Goal: Information Seeking & Learning: Learn about a topic

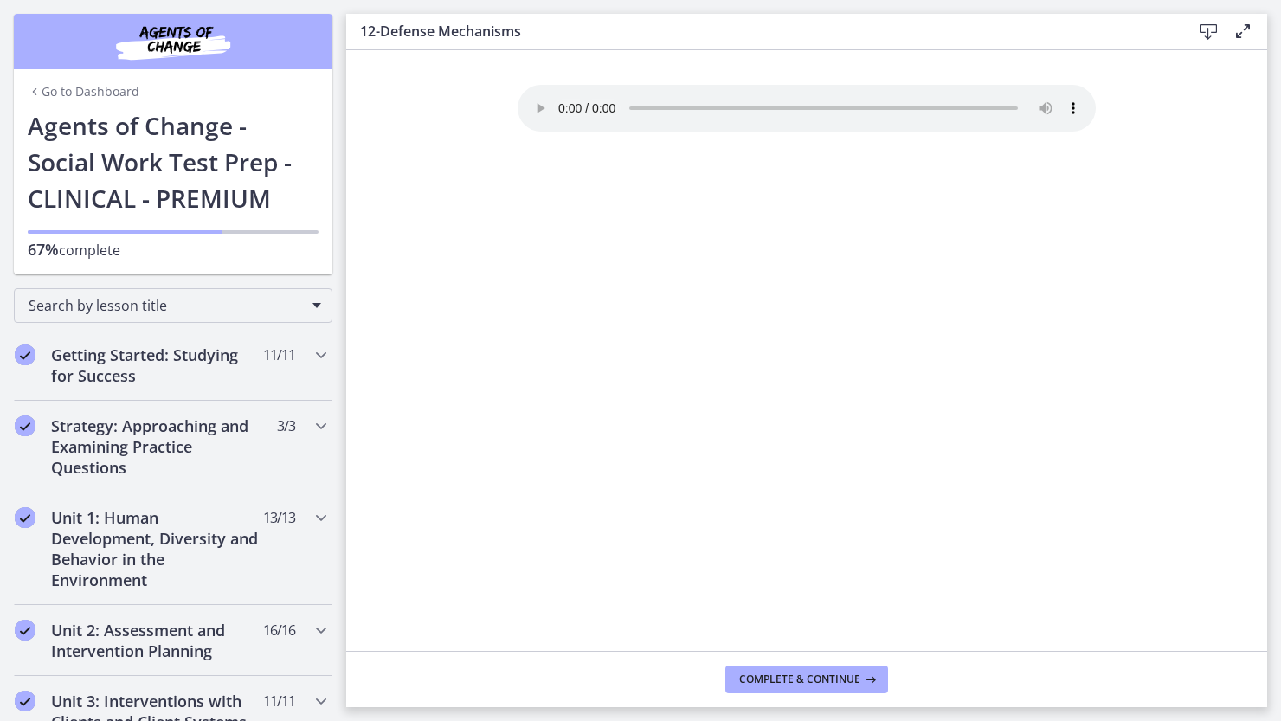
scroll to position [1210, 0]
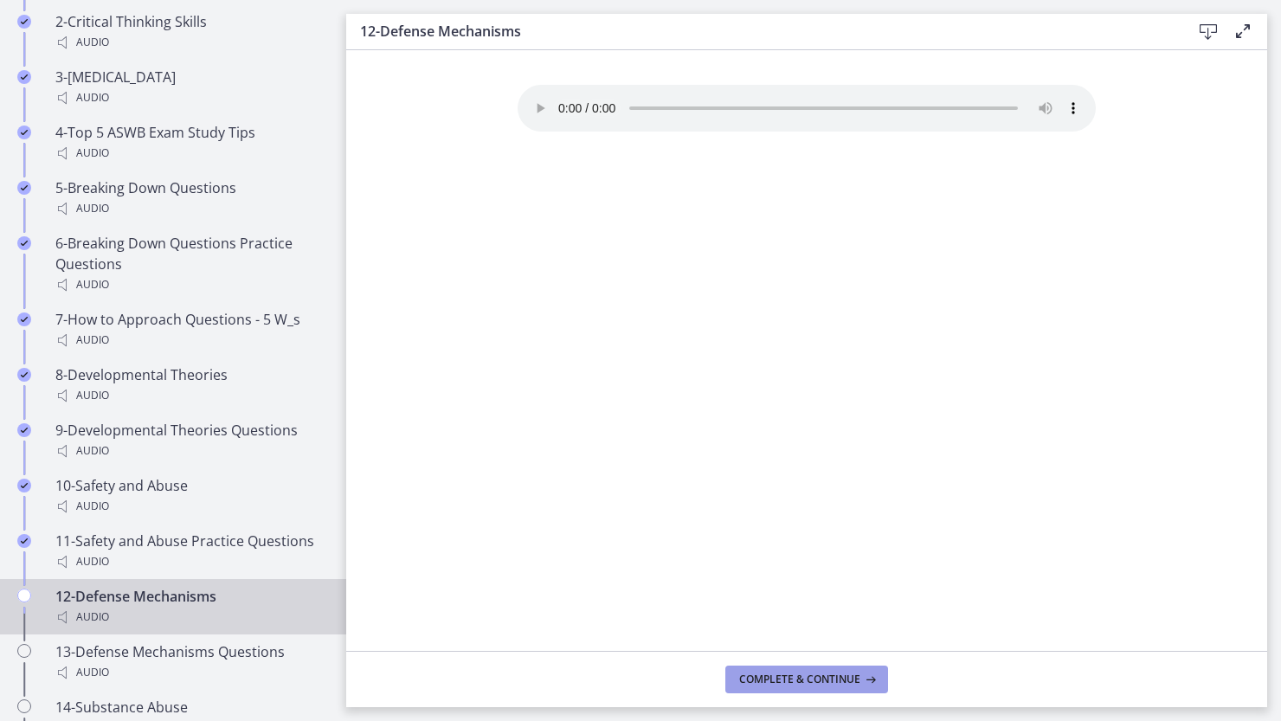
click at [822, 673] on span "Complete & continue" at bounding box center [799, 680] width 121 height 14
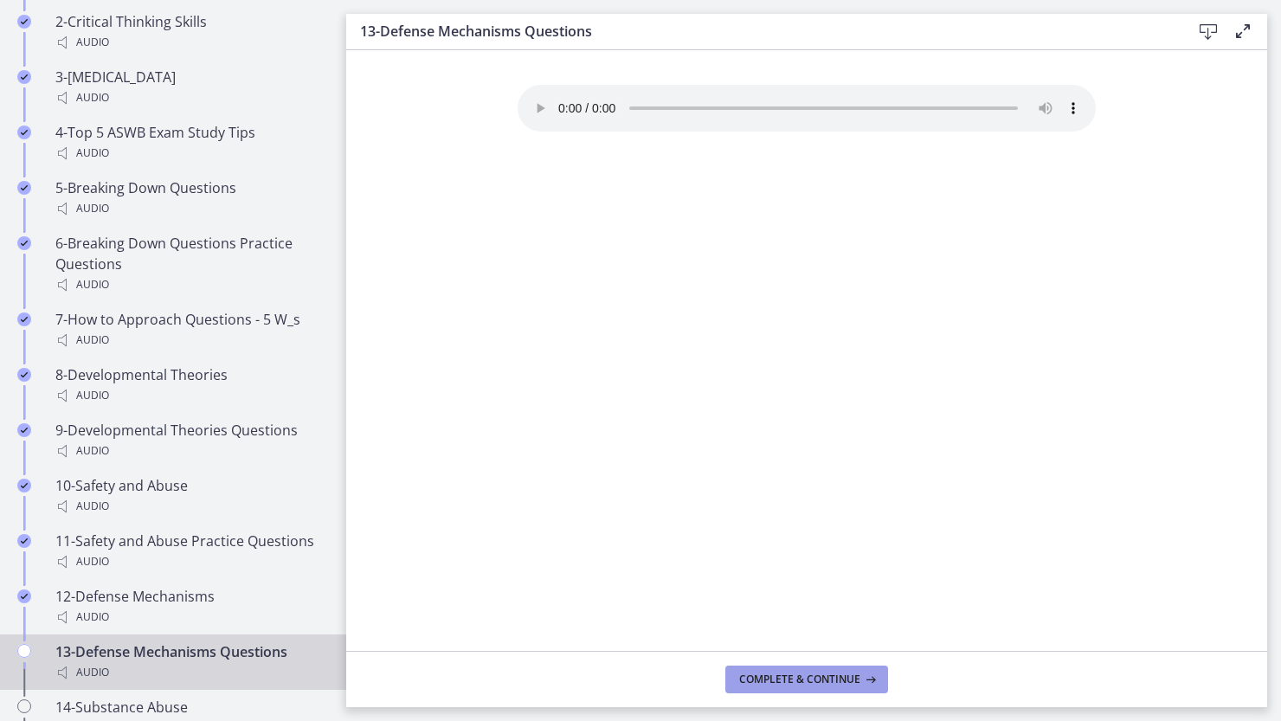
click at [805, 675] on span "Complete & continue" at bounding box center [799, 680] width 121 height 14
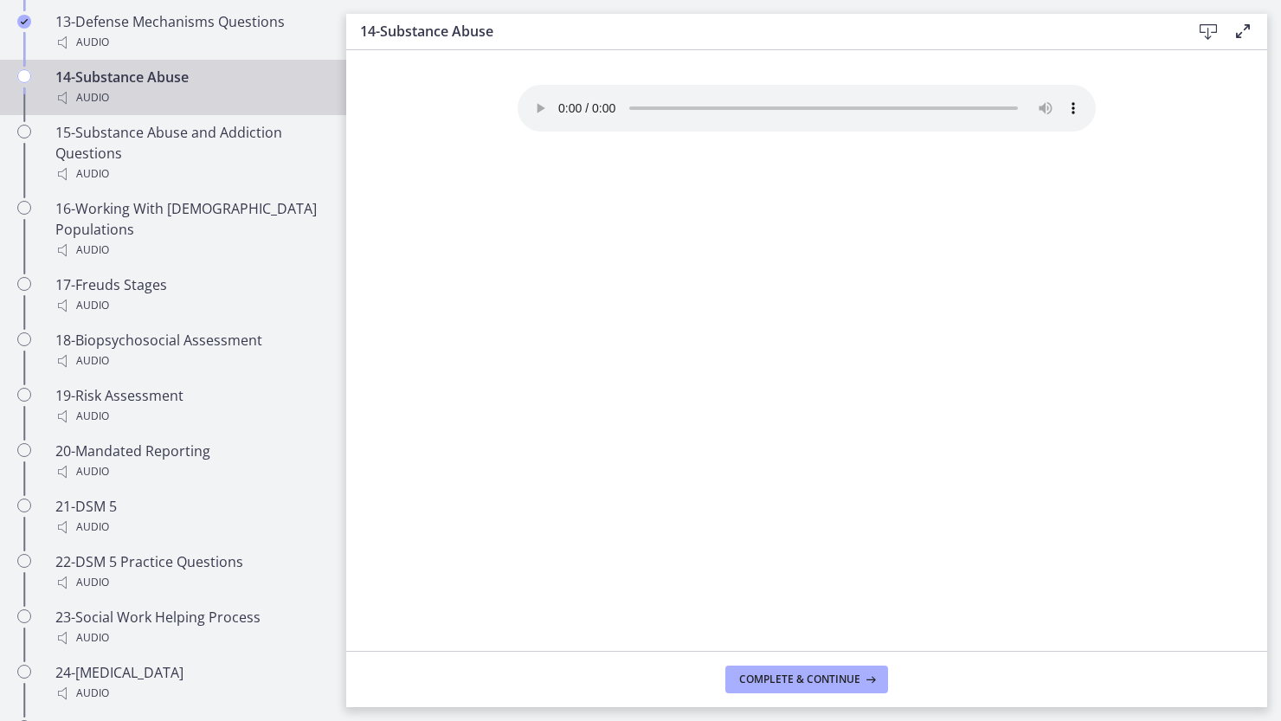
scroll to position [1851, 0]
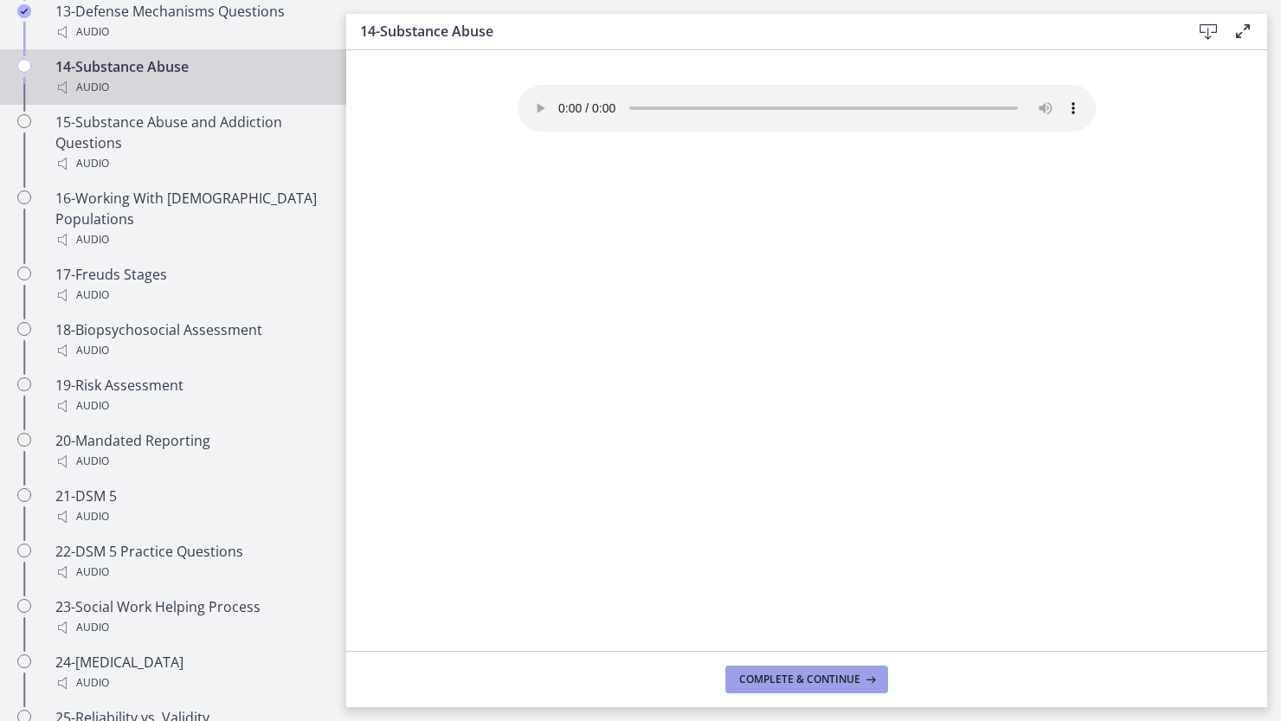
click at [812, 675] on span "Complete & continue" at bounding box center [799, 680] width 121 height 14
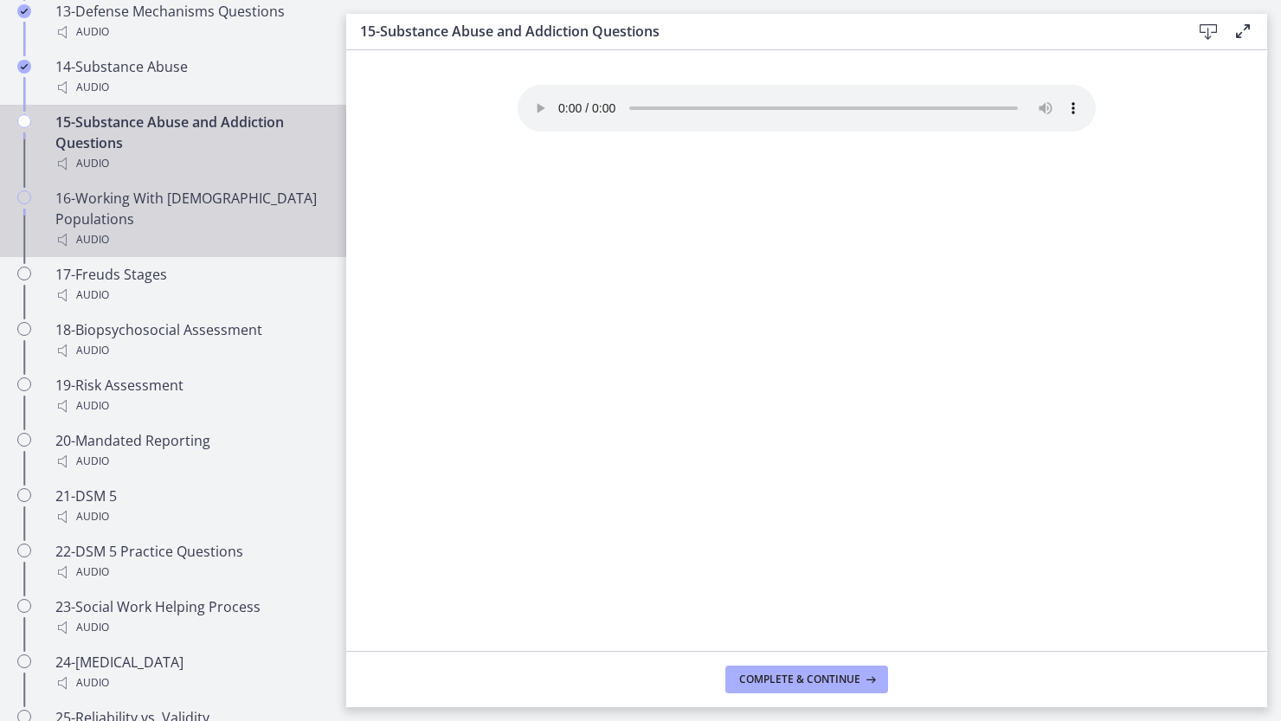
click at [167, 219] on div "16-Working With [DEMOGRAPHIC_DATA] Populations Audio" at bounding box center [190, 219] width 270 height 62
click at [147, 145] on div "15-Substance Abuse and Addiction Questions Audio" at bounding box center [190, 143] width 270 height 62
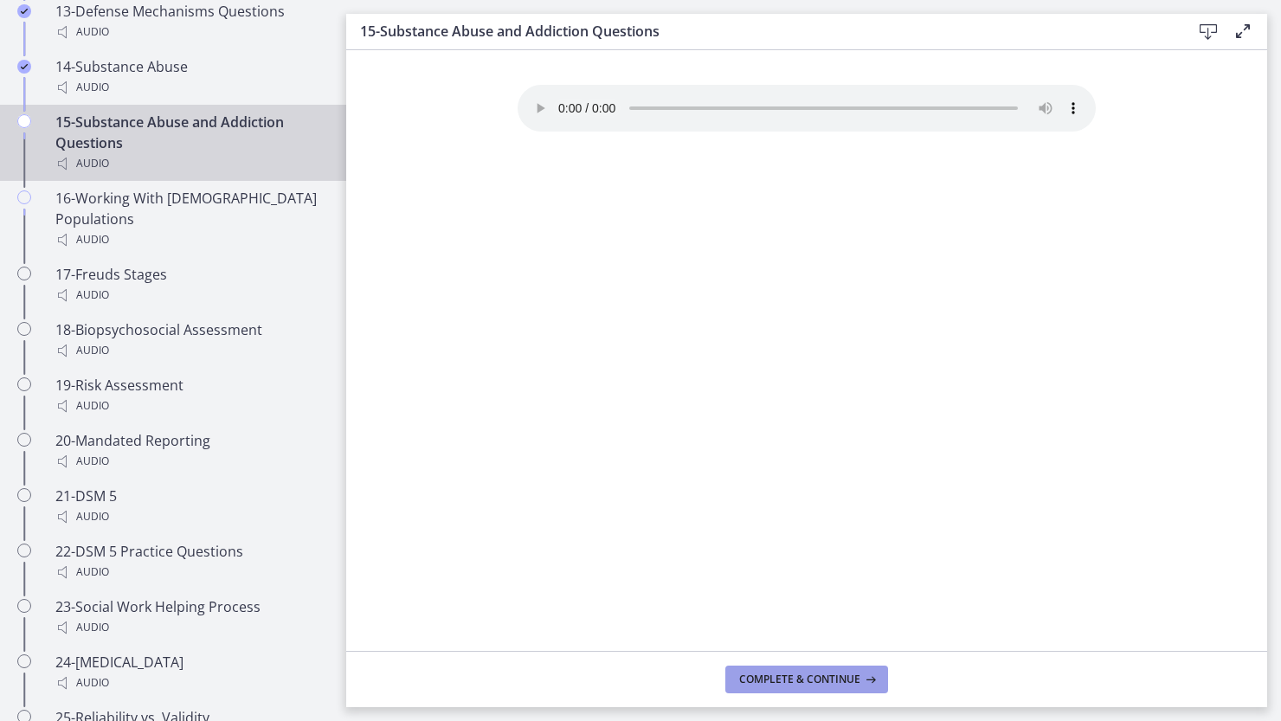
click at [790, 675] on span "Complete & continue" at bounding box center [799, 680] width 121 height 14
